Goal: Task Accomplishment & Management: Manage account settings

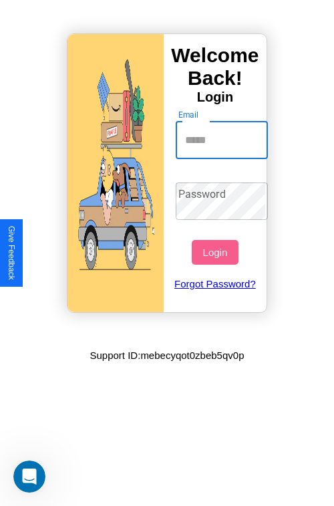
click at [223, 140] on input "Email" at bounding box center [222, 140] width 93 height 37
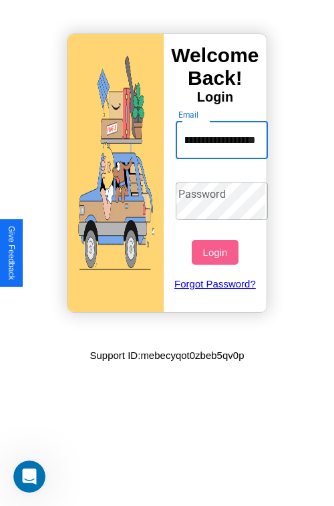
scroll to position [0, 75]
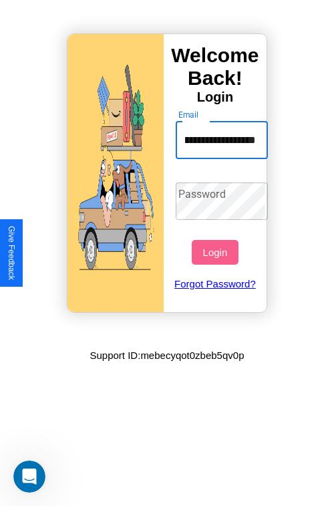
type input "**********"
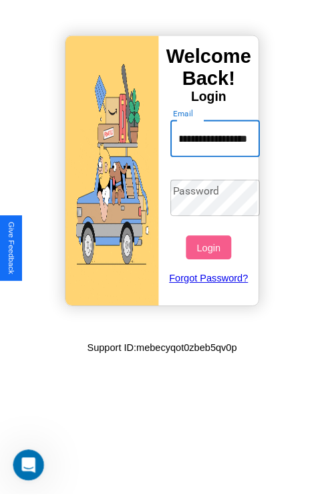
scroll to position [0, 0]
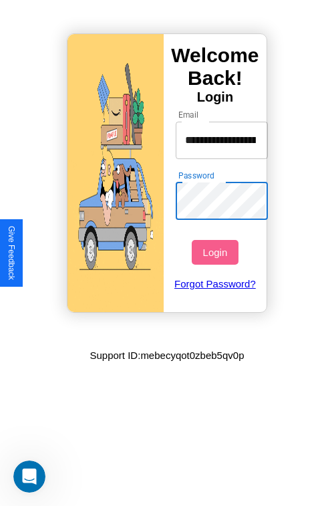
click at [217, 252] on button "Login" at bounding box center [215, 252] width 46 height 25
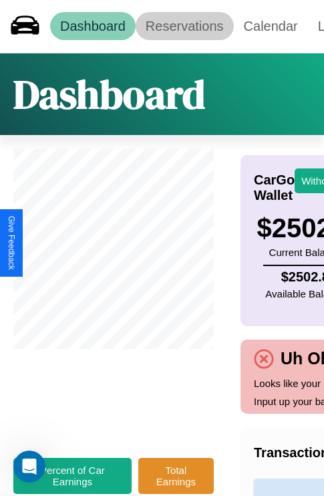
click at [184, 26] on link "Reservations" at bounding box center [185, 26] width 98 height 28
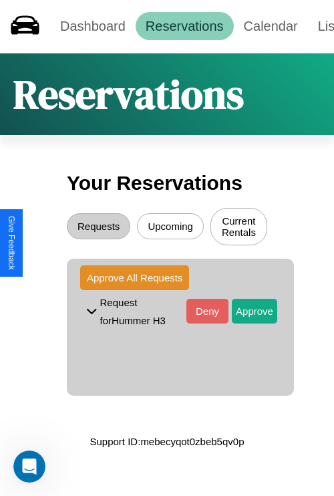
click at [239, 228] on button "Current Rentals" at bounding box center [239, 226] width 57 height 37
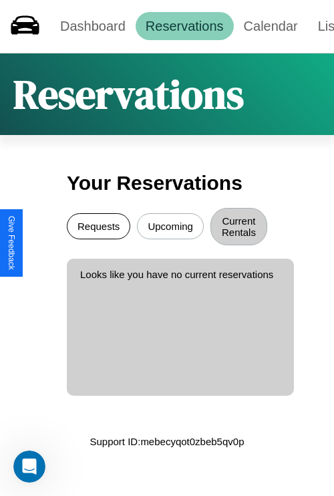
click at [98, 228] on button "Requests" at bounding box center [99, 226] width 64 height 26
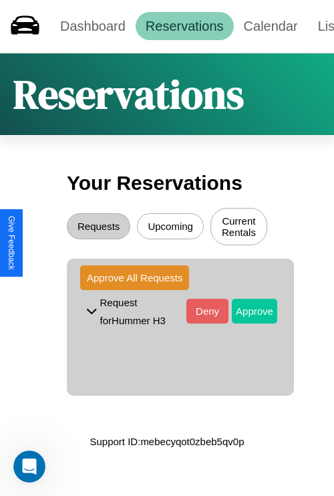
click at [245, 313] on button "Approve" at bounding box center [254, 311] width 45 height 25
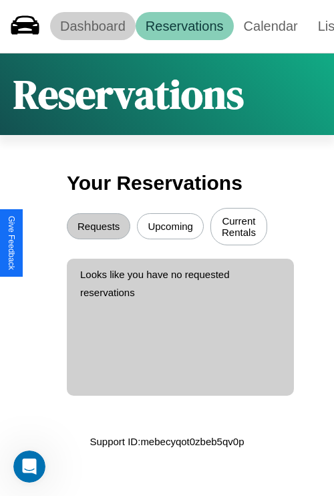
click at [92, 26] on link "Dashboard" at bounding box center [93, 26] width 86 height 28
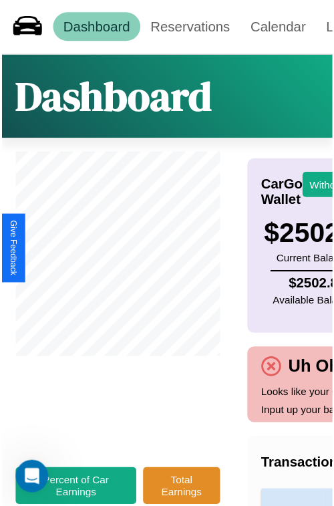
scroll to position [0, 99]
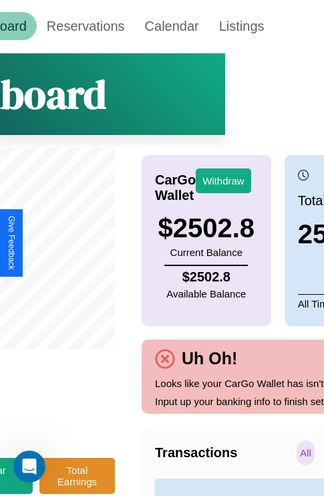
click at [223, 180] on button "Withdraw" at bounding box center [223, 180] width 55 height 25
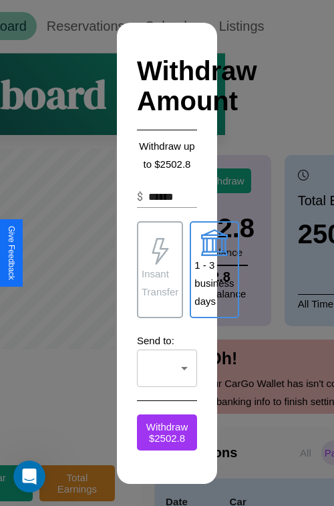
click at [214, 269] on p "1 - 3 business days" at bounding box center [214, 283] width 39 height 54
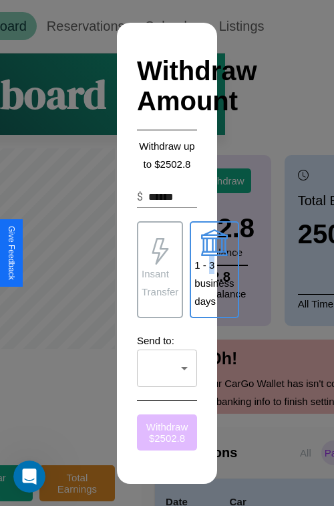
click at [167, 432] on button "Withdraw $ 2502.8" at bounding box center [167, 432] width 60 height 36
